Goal: Information Seeking & Learning: Learn about a topic

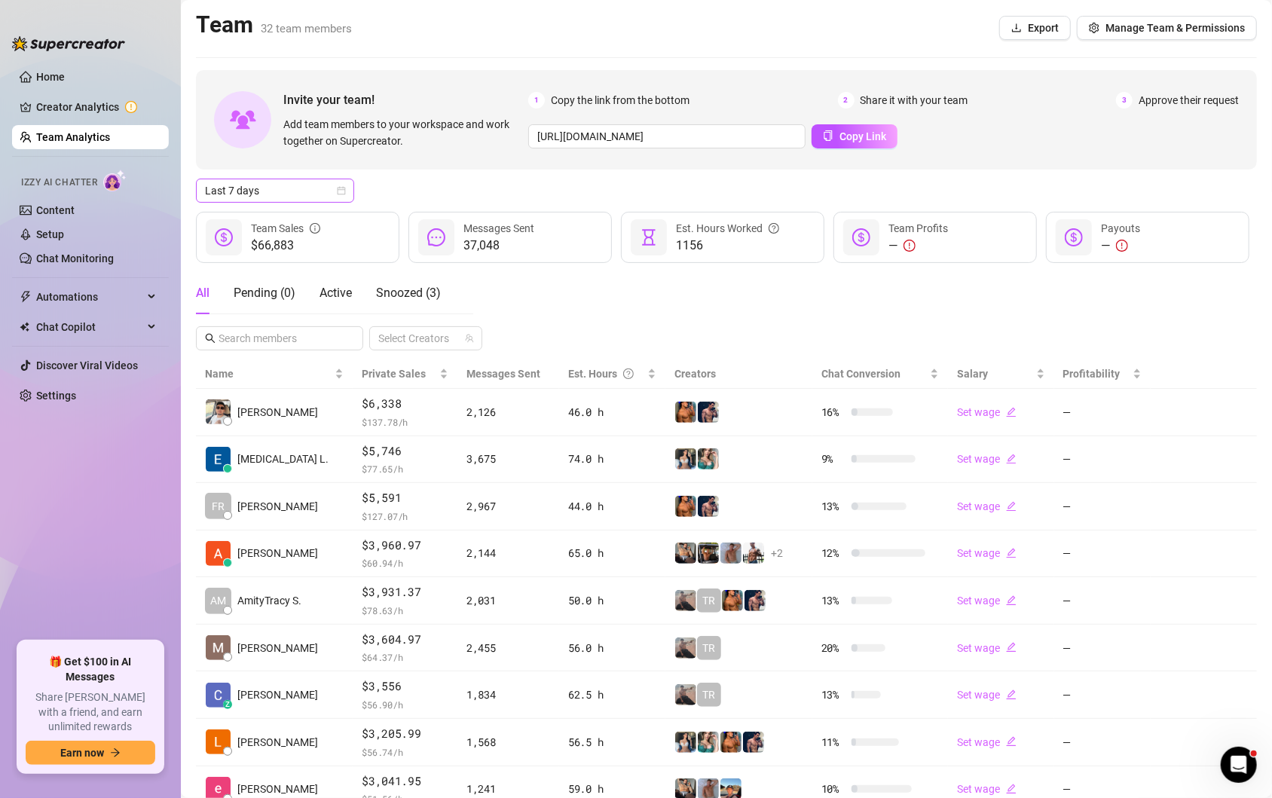
click at [351, 188] on div "Last 7 days" at bounding box center [275, 191] width 158 height 24
click at [260, 314] on div "Custom date" at bounding box center [275, 317] width 134 height 17
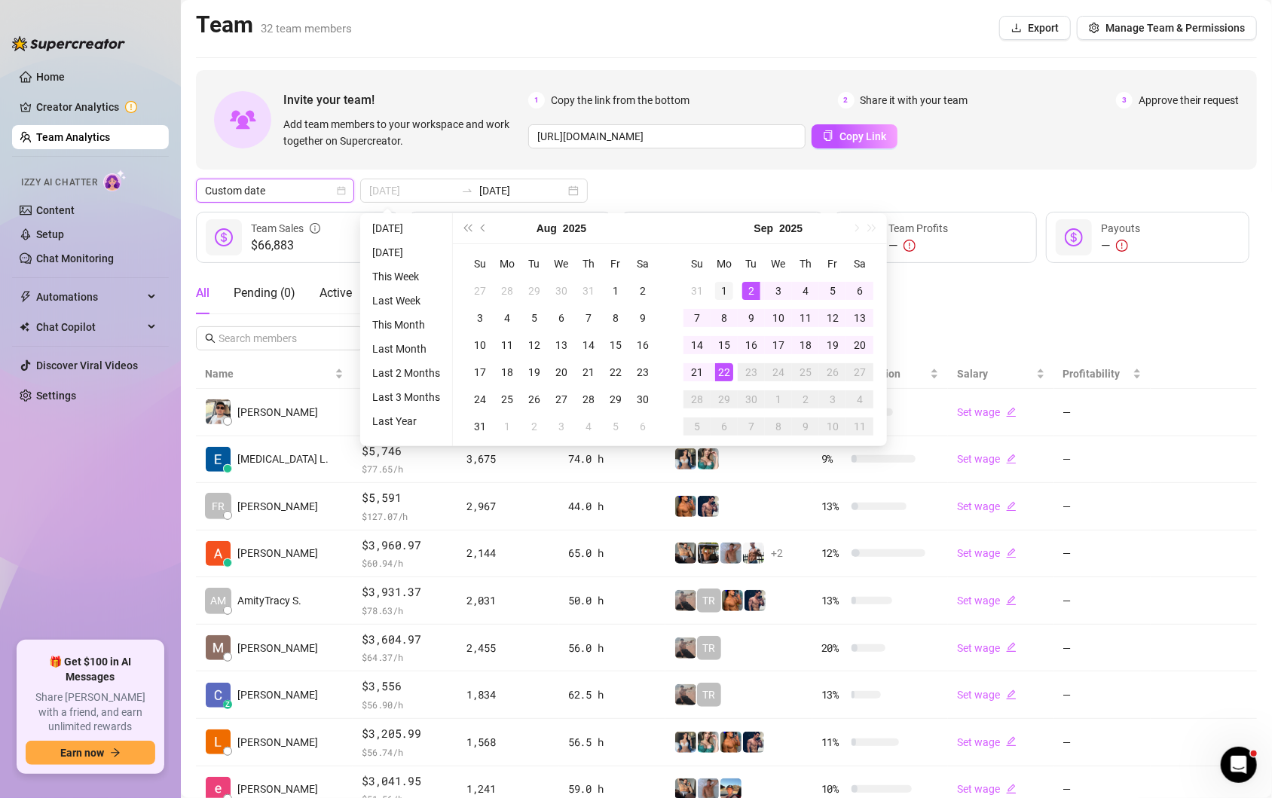
type input "[DATE]"
click at [726, 290] on div "1" at bounding box center [724, 291] width 18 height 18
type input "[DATE]"
click at [720, 370] on div "22" at bounding box center [724, 372] width 18 height 18
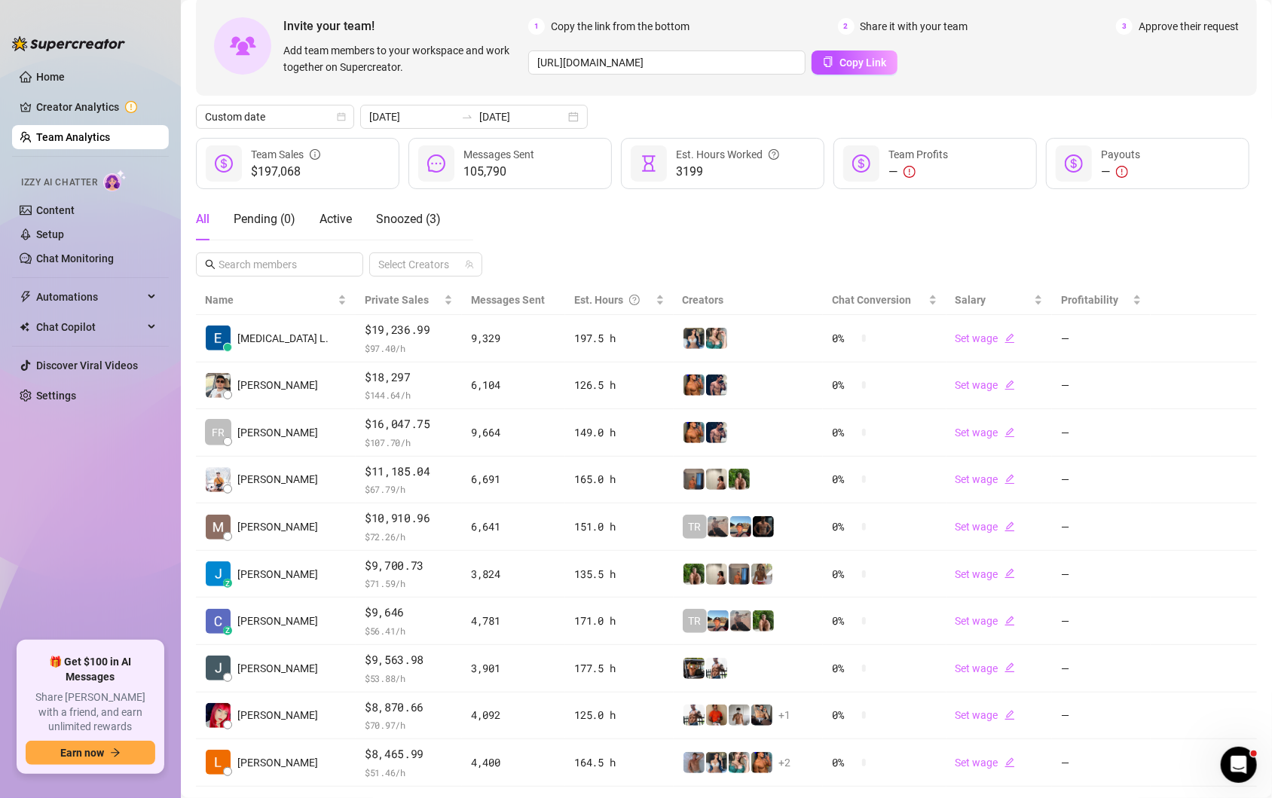
scroll to position [83, 0]
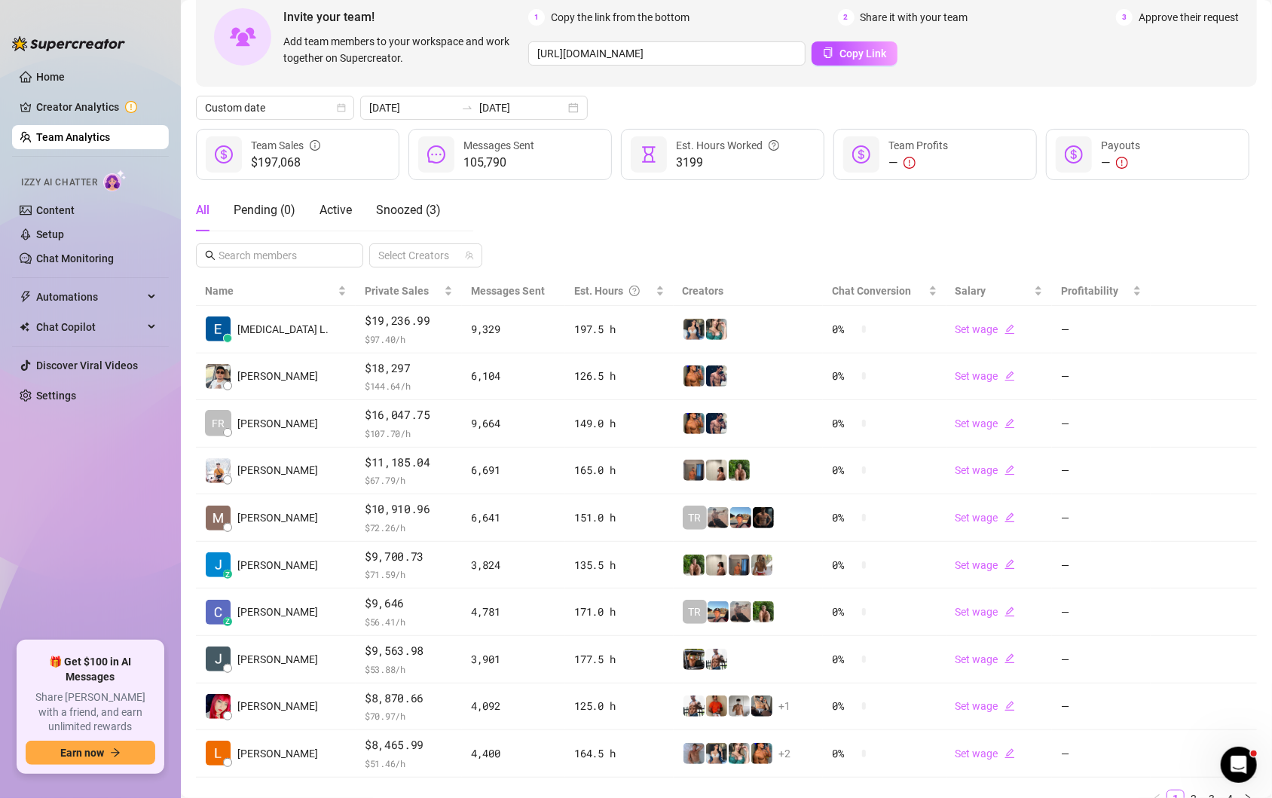
click at [566, 228] on div "All Pending ( 0 ) Active Snoozed ( 3 ) Select Creators" at bounding box center [726, 228] width 1061 height 78
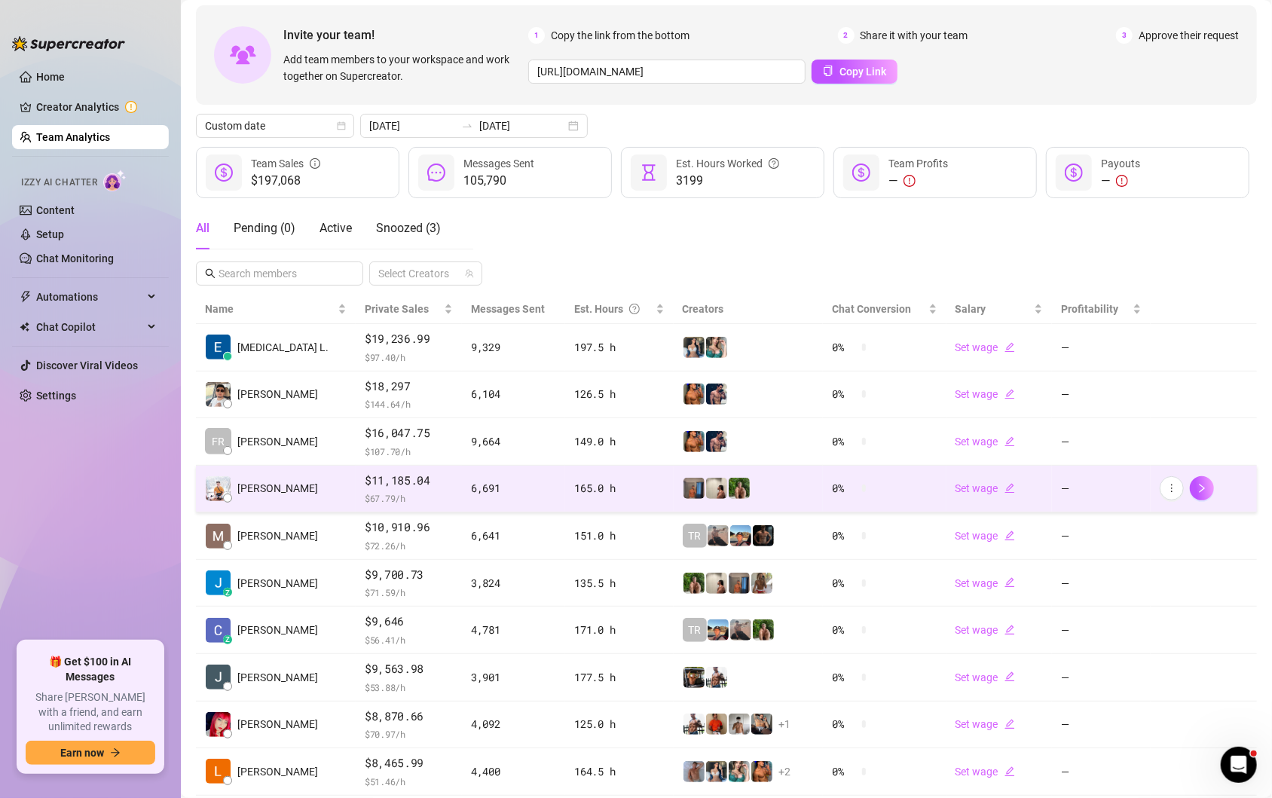
scroll to position [93, 0]
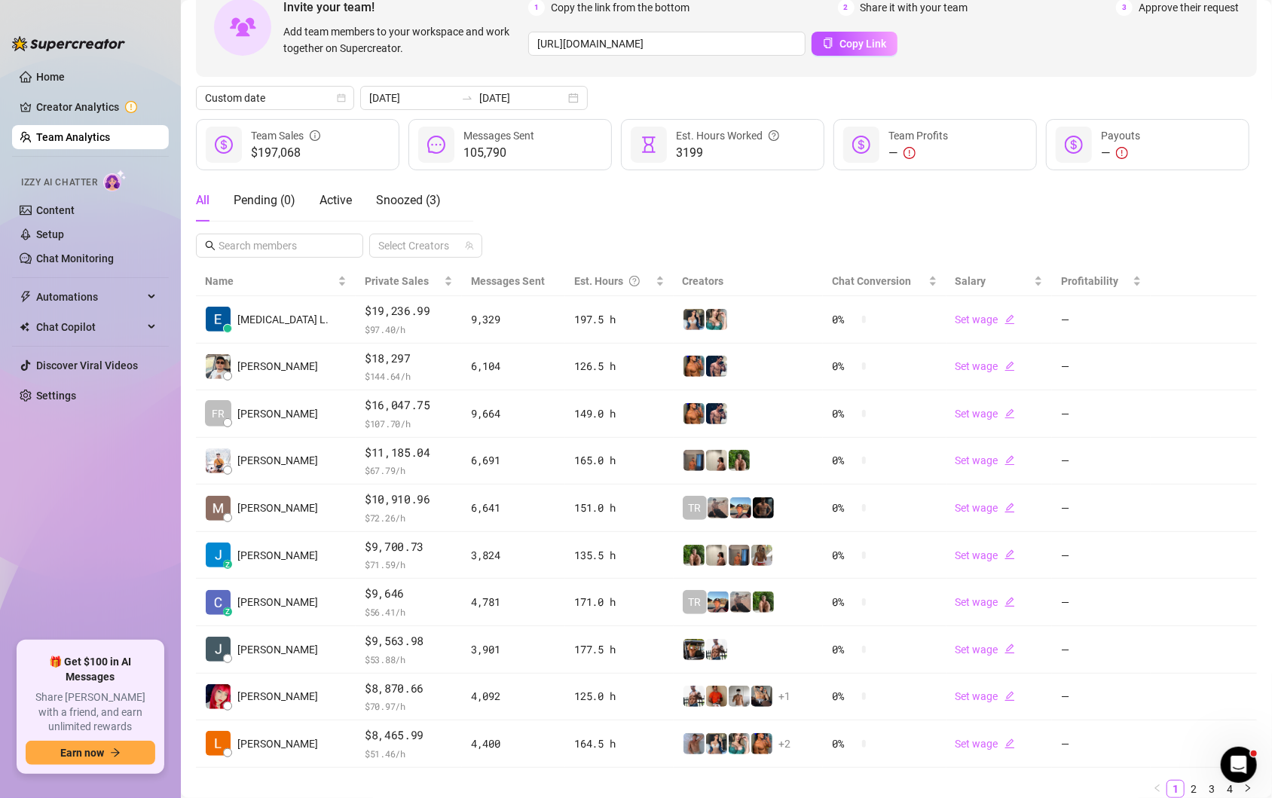
click at [162, 519] on ul "Home Creator Analytics Team Analytics Izzy AI Chatter Content Setup Chat Monito…" at bounding box center [90, 347] width 157 height 576
click at [72, 508] on ul "Home Creator Analytics Team Analytics Izzy AI Chatter Content Setup Chat Monito…" at bounding box center [90, 347] width 157 height 576
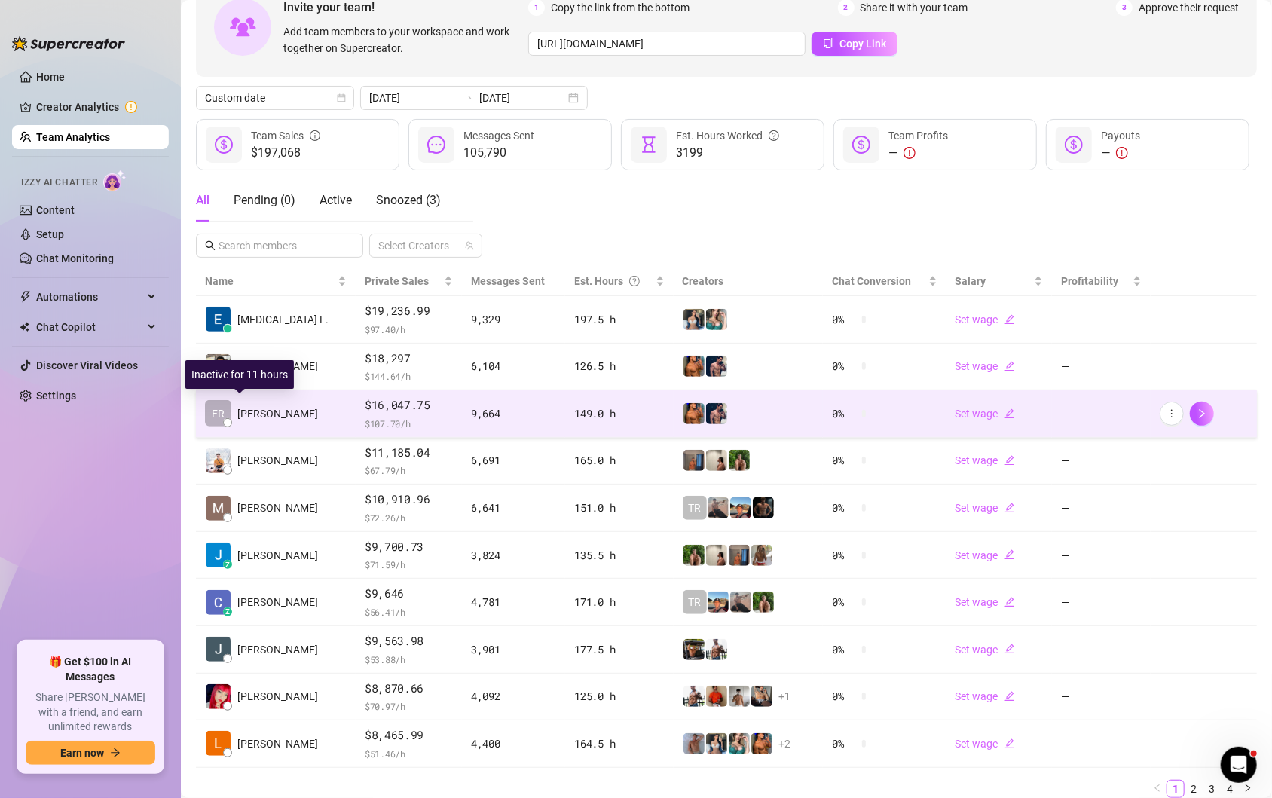
scroll to position [145, 0]
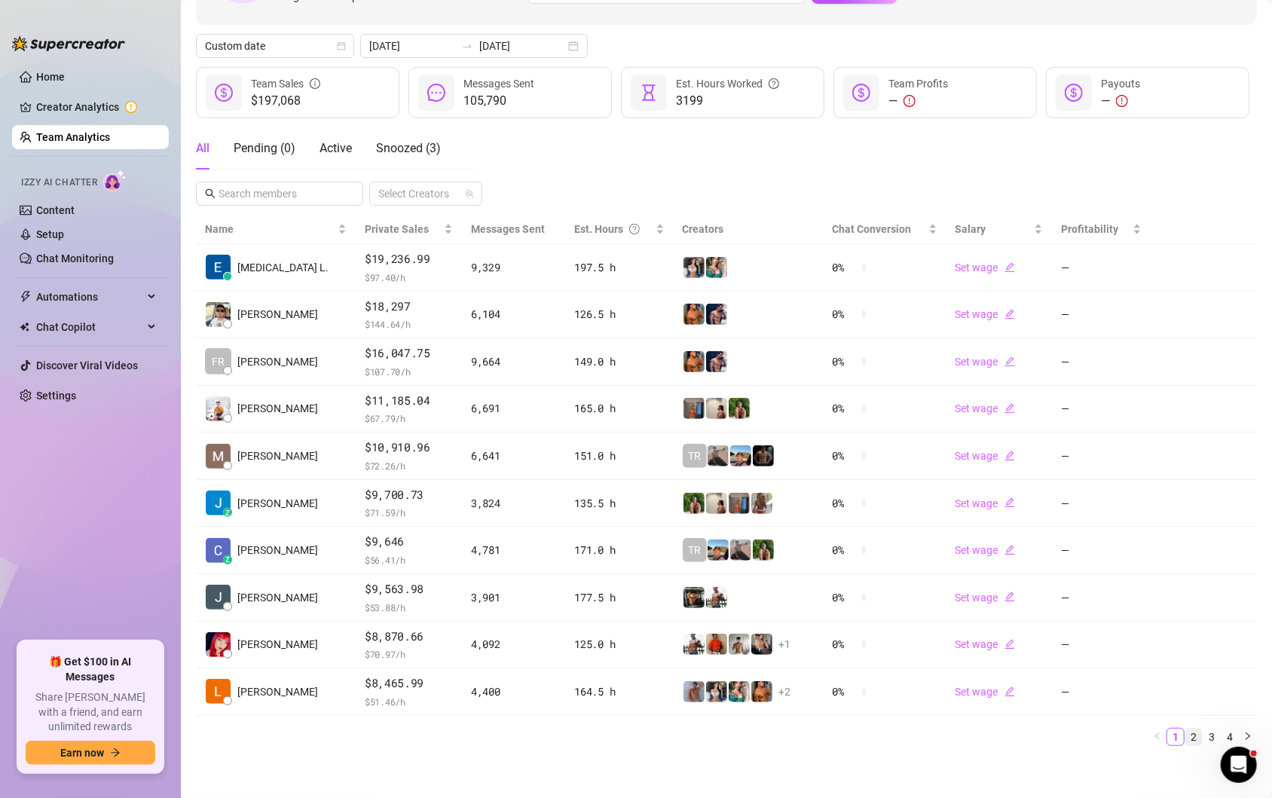
click at [1192, 737] on link "2" at bounding box center [1193, 736] width 17 height 17
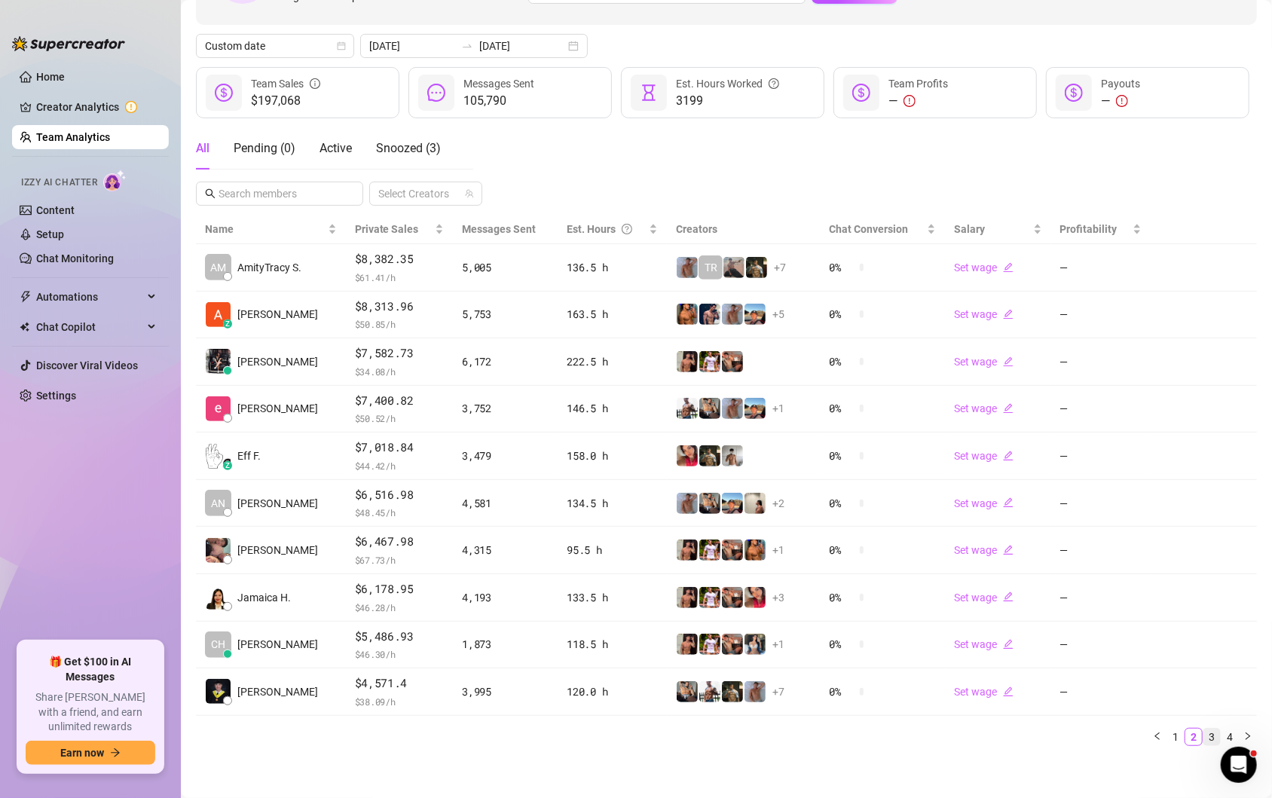
click at [1212, 731] on link "3" at bounding box center [1211, 736] width 17 height 17
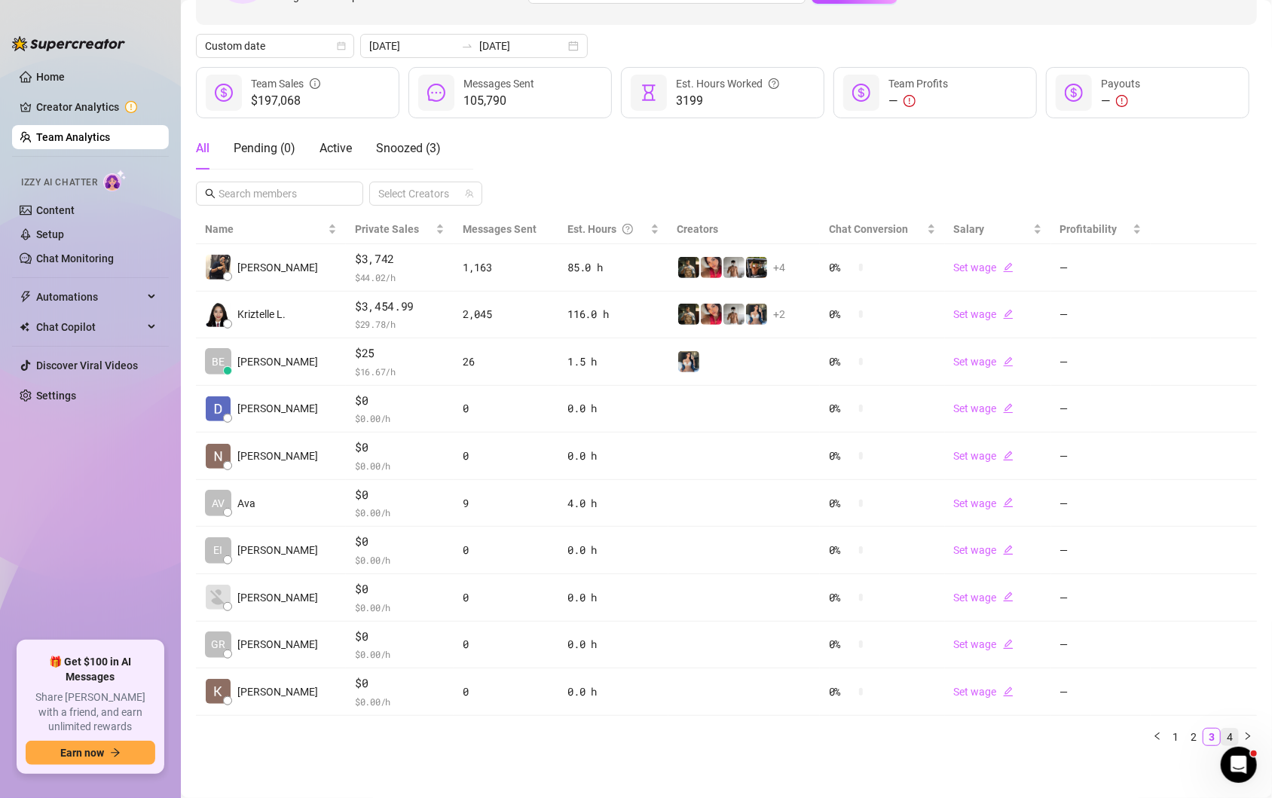
click at [1232, 731] on link "4" at bounding box center [1229, 736] width 17 height 17
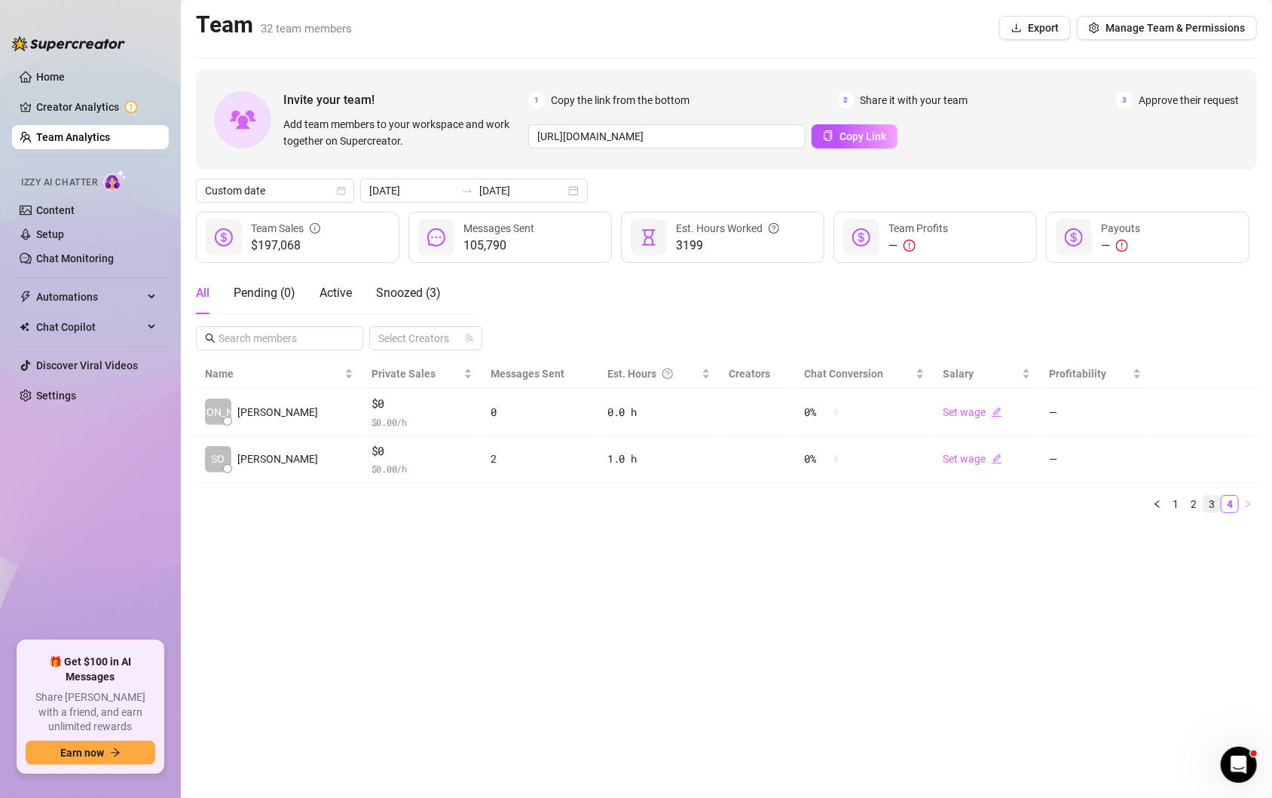
click at [1212, 502] on link "3" at bounding box center [1211, 504] width 17 height 17
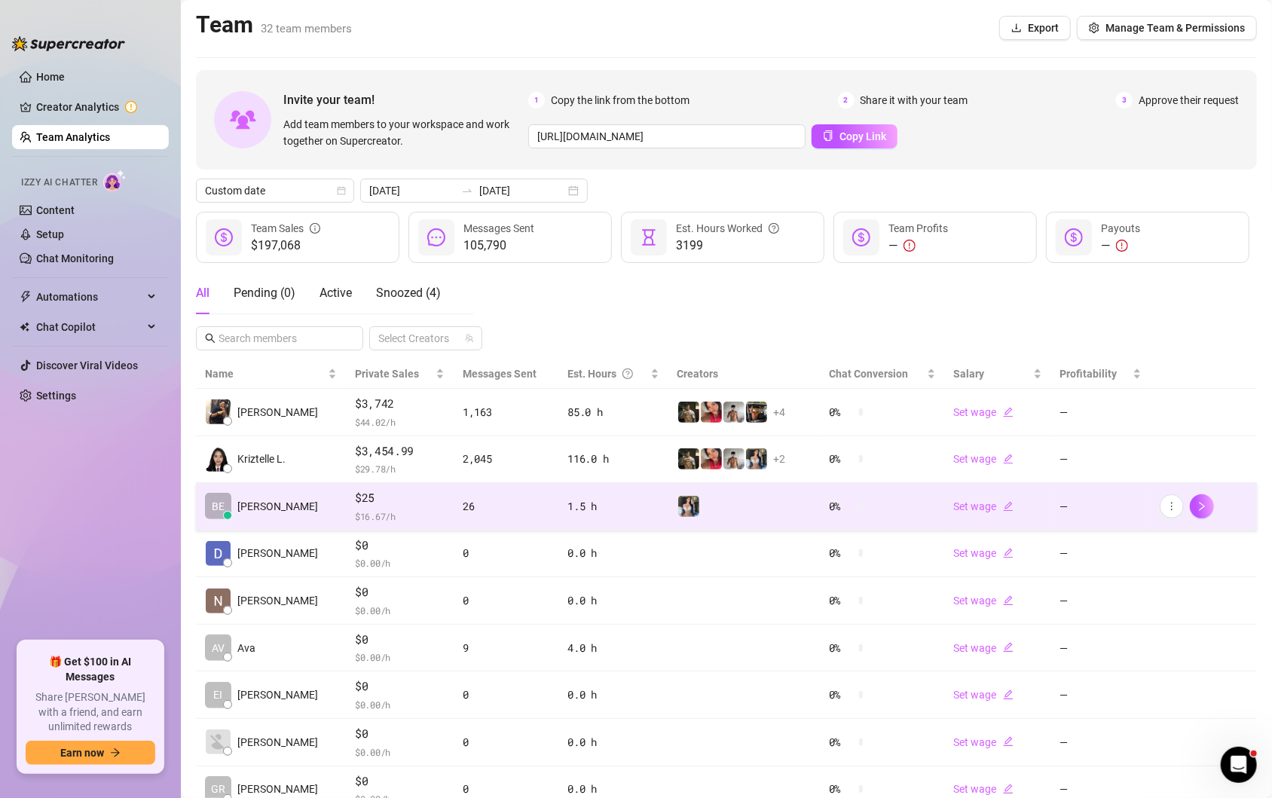
scroll to position [145, 0]
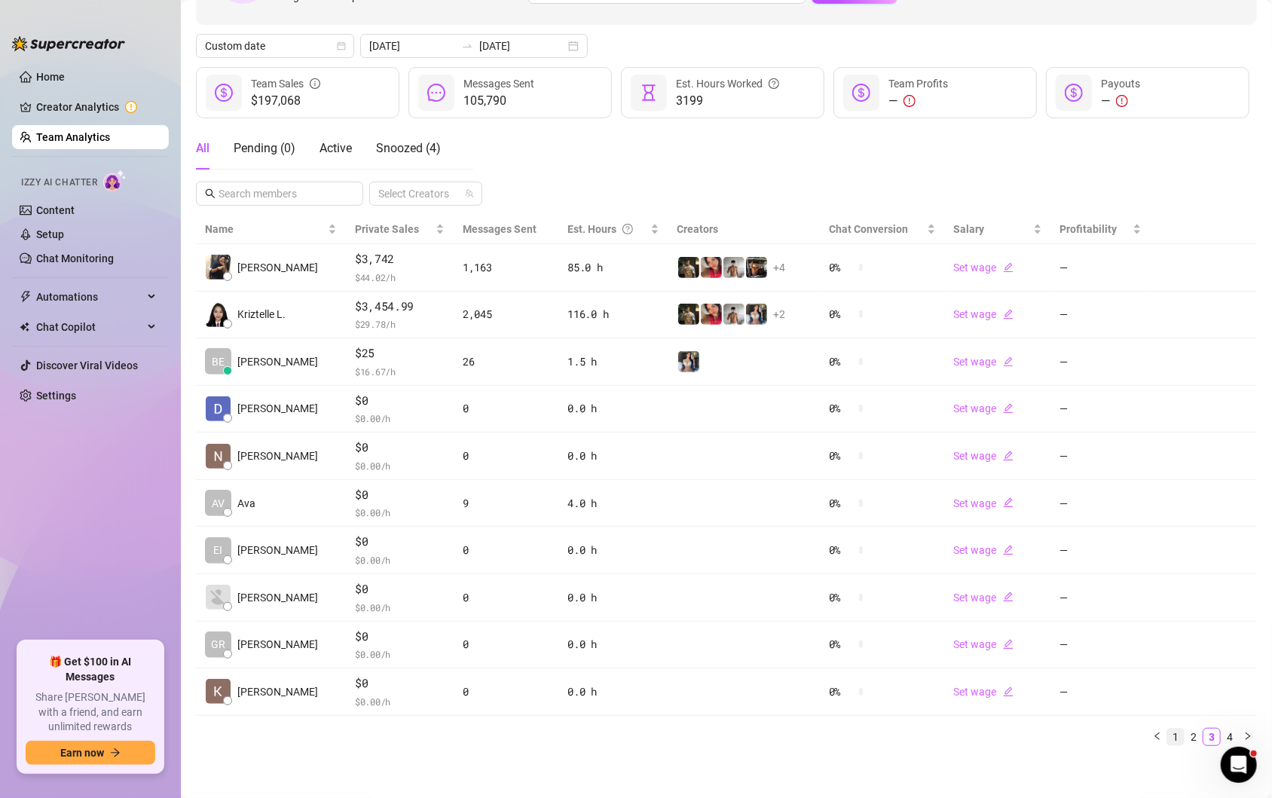
click at [1178, 731] on link "1" at bounding box center [1175, 736] width 17 height 17
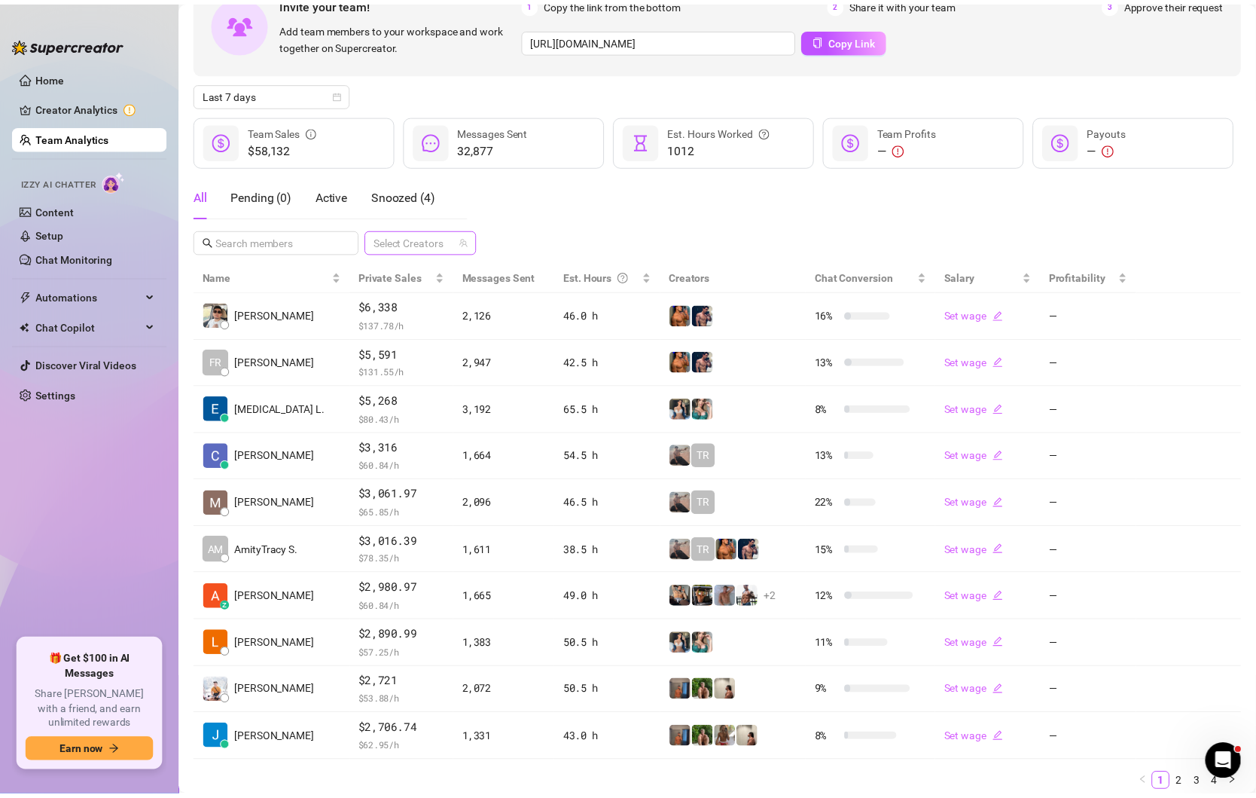
scroll to position [145, 0]
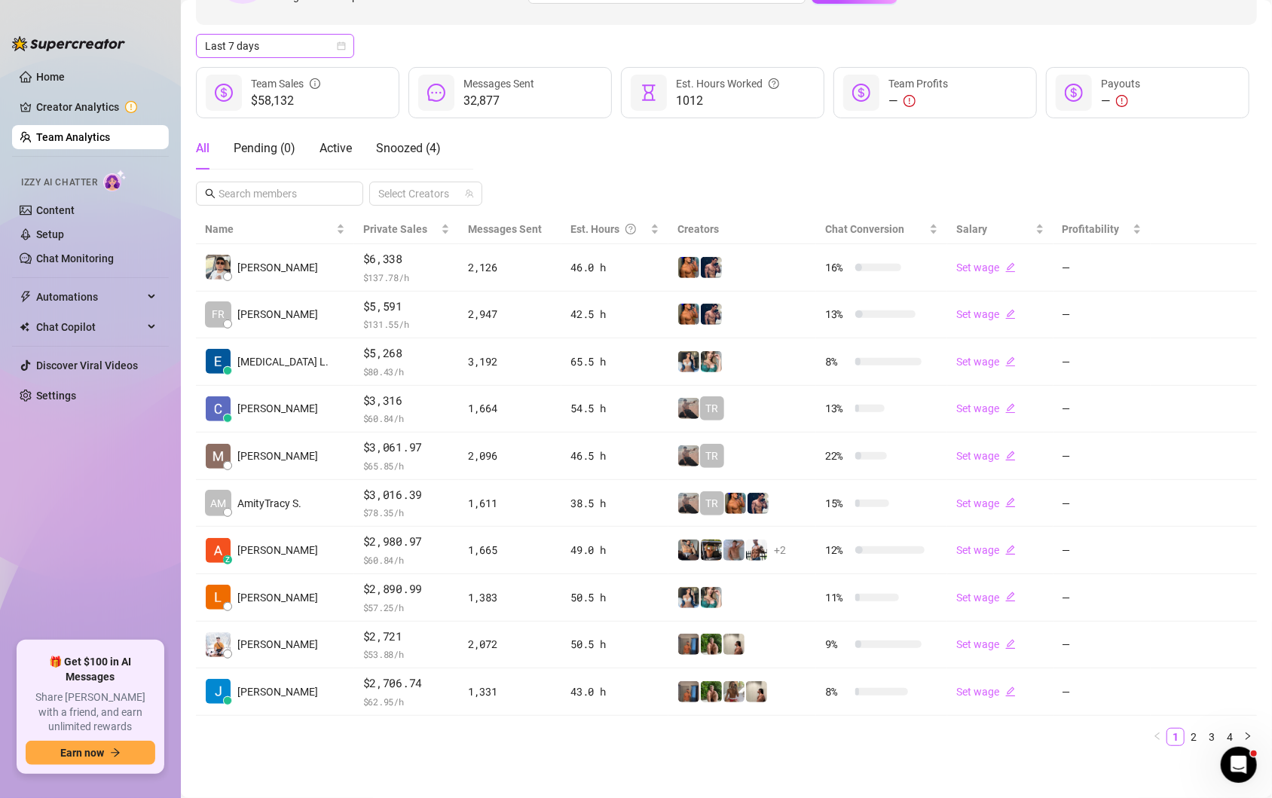
click at [345, 56] on span "Last 7 days" at bounding box center [275, 46] width 140 height 23
click at [255, 168] on div "Custom date" at bounding box center [275, 172] width 134 height 17
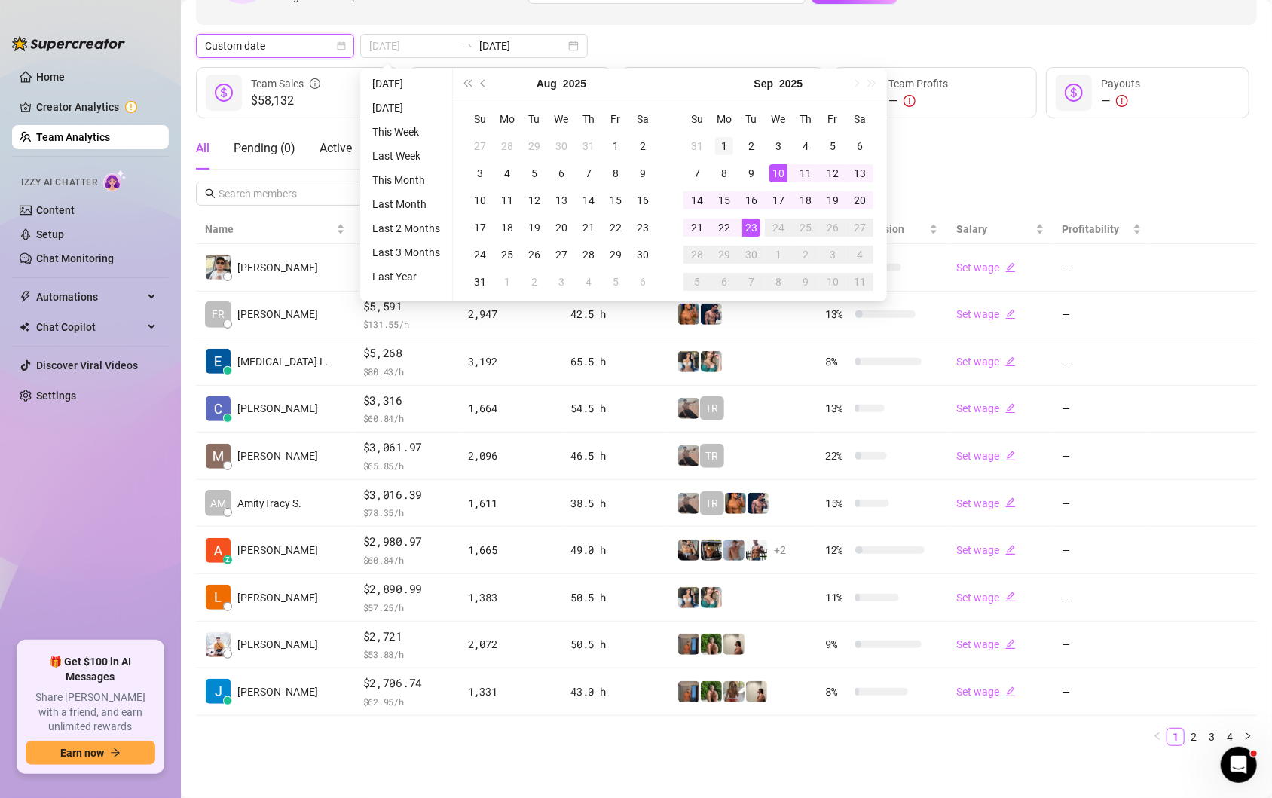
type input "[DATE]"
click at [728, 144] on div "1" at bounding box center [724, 146] width 18 height 18
type input "[DATE]"
click at [719, 224] on div "22" at bounding box center [724, 227] width 18 height 18
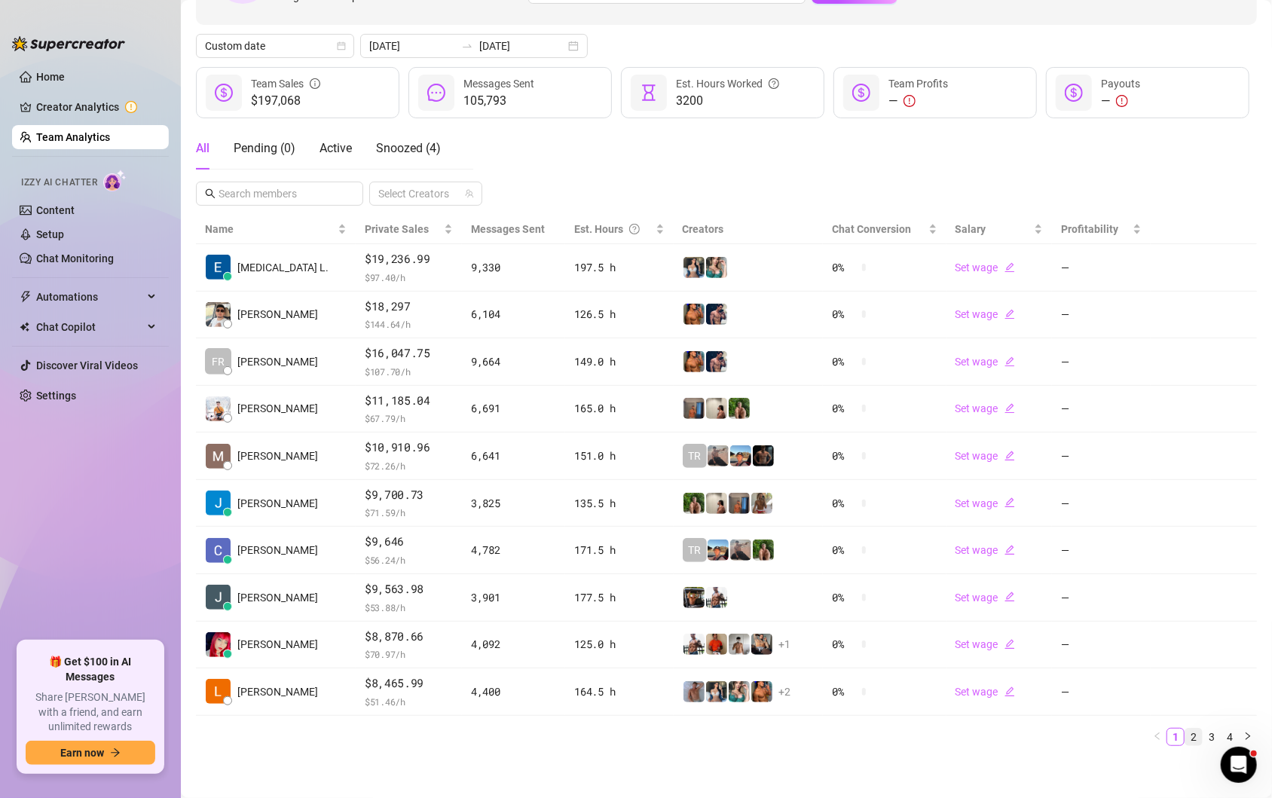
click at [1191, 728] on link "2" at bounding box center [1193, 736] width 17 height 17
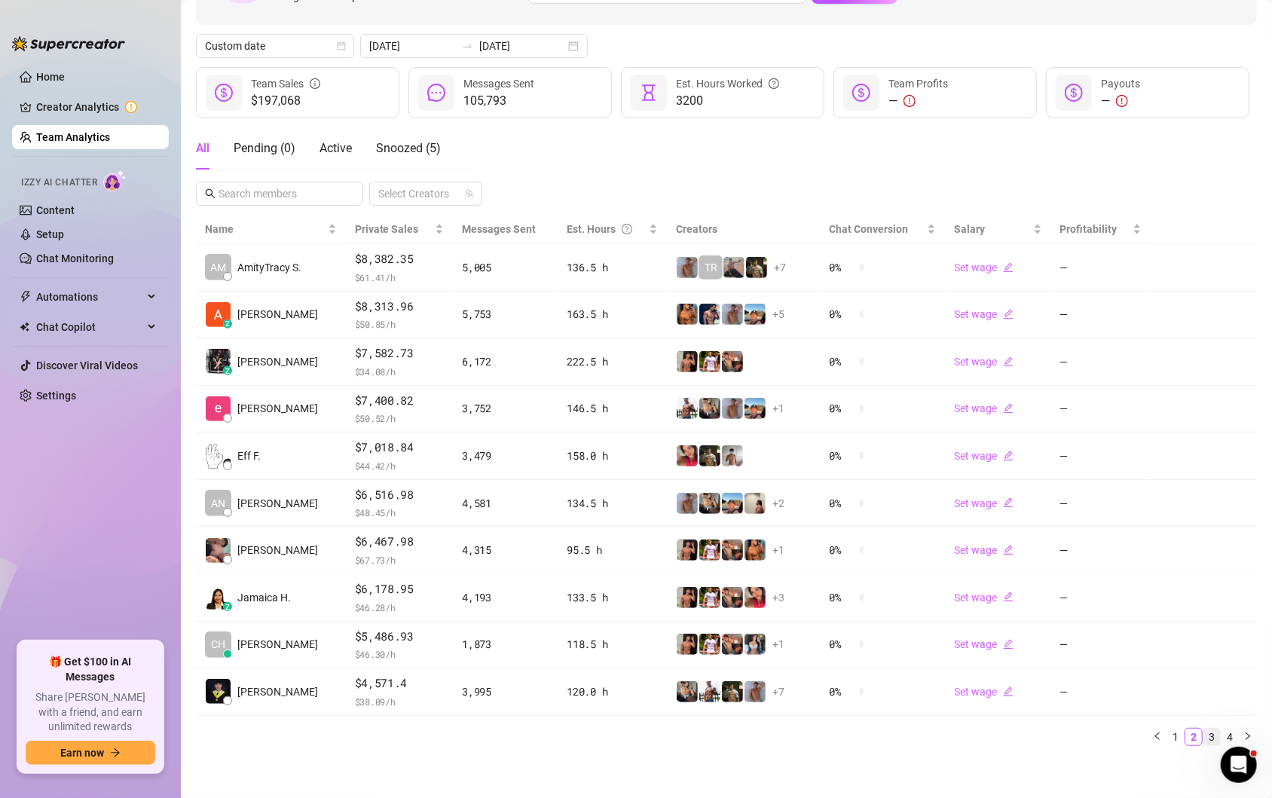
click at [1214, 732] on link "3" at bounding box center [1211, 736] width 17 height 17
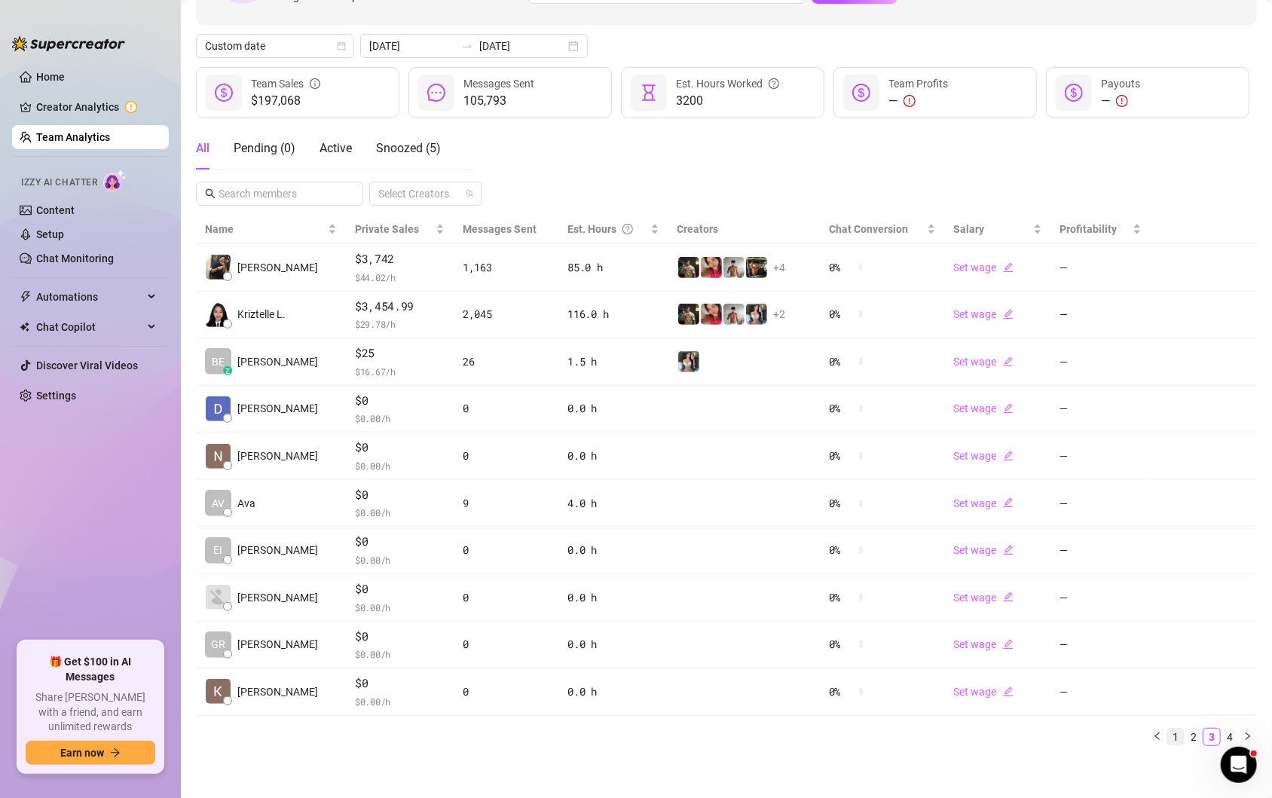
click at [1171, 733] on link "1" at bounding box center [1175, 736] width 17 height 17
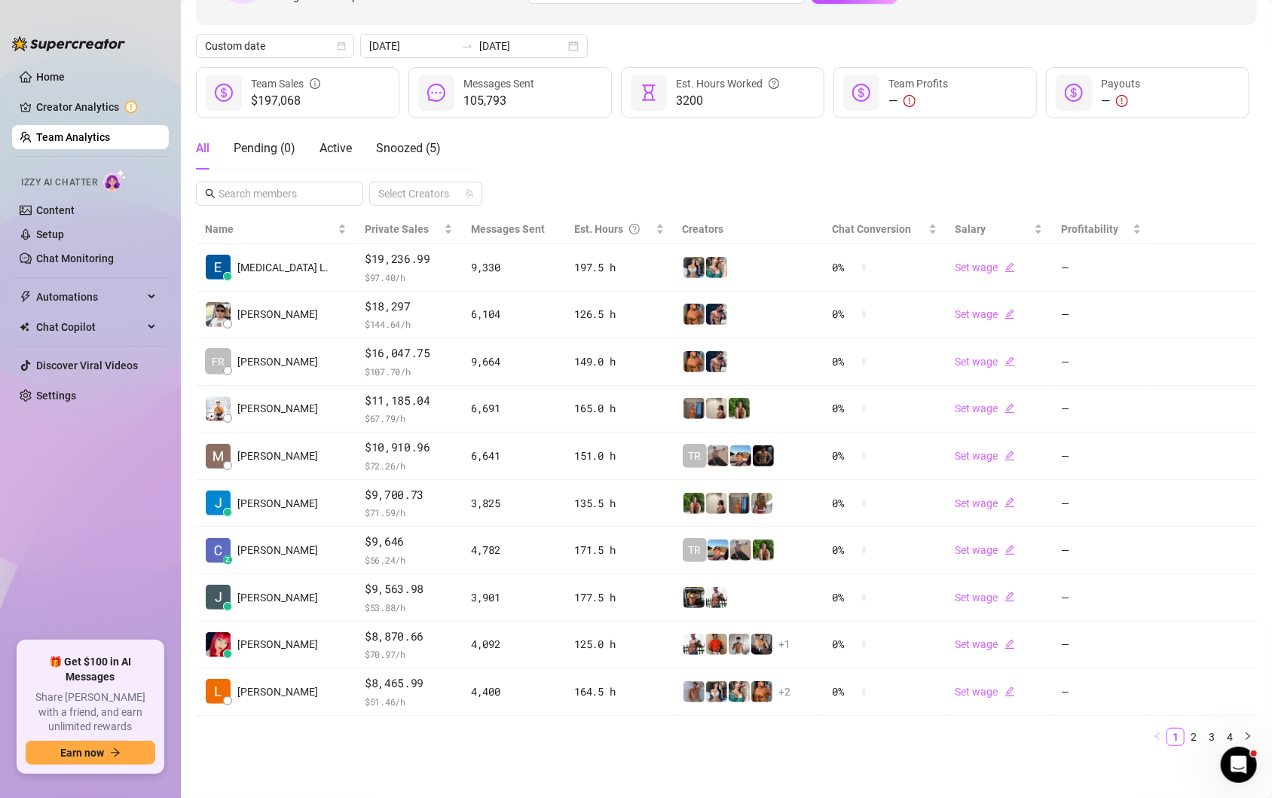
click at [87, 499] on ul "Home Creator Analytics Team Analytics Izzy AI Chatter Content Setup Chat Monito…" at bounding box center [90, 347] width 157 height 576
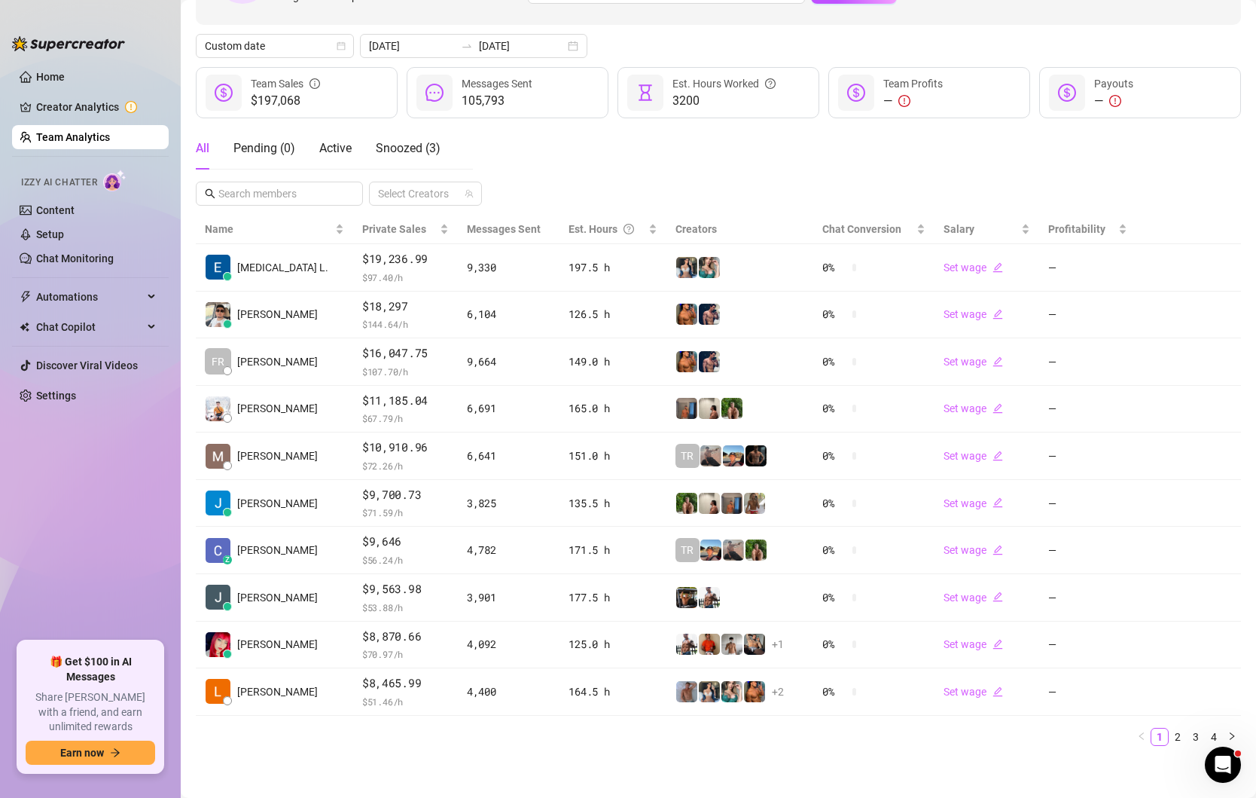
click at [55, 453] on ul "Home Creator Analytics Team Analytics Izzy AI Chatter Content Setup Chat Monito…" at bounding box center [90, 347] width 157 height 576
click at [1170, 730] on link "2" at bounding box center [1178, 736] width 17 height 17
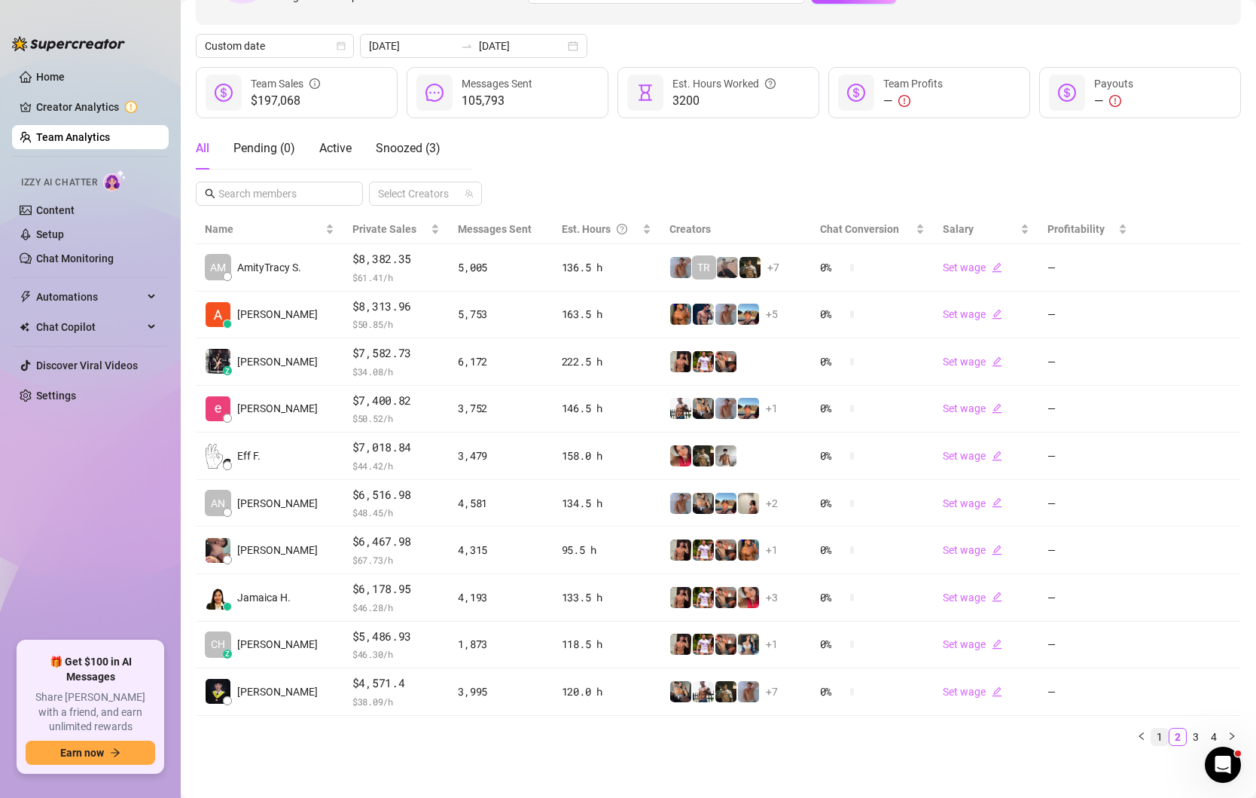
click at [1162, 737] on link "1" at bounding box center [1160, 736] width 17 height 17
